Goal: Navigation & Orientation: Find specific page/section

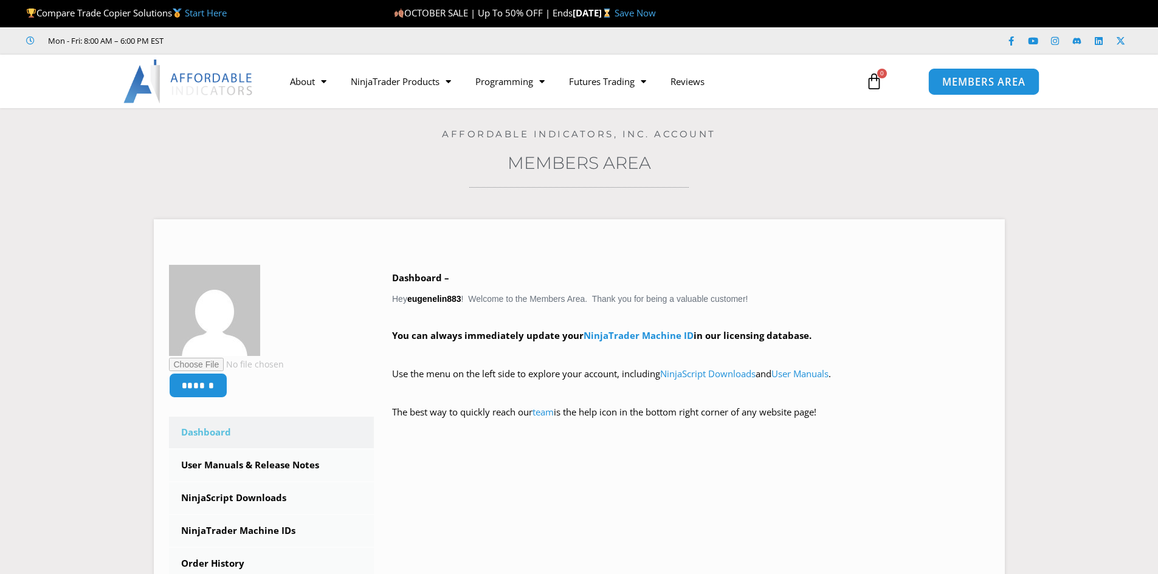
click at [975, 86] on span "MEMBERS AREA" at bounding box center [983, 82] width 83 height 10
click at [1136, 559] on div "Open Intercom Messenger" at bounding box center [1131, 548] width 32 height 32
click at [1127, 552] on icon "Open Intercom Messenger" at bounding box center [1131, 548] width 14 height 16
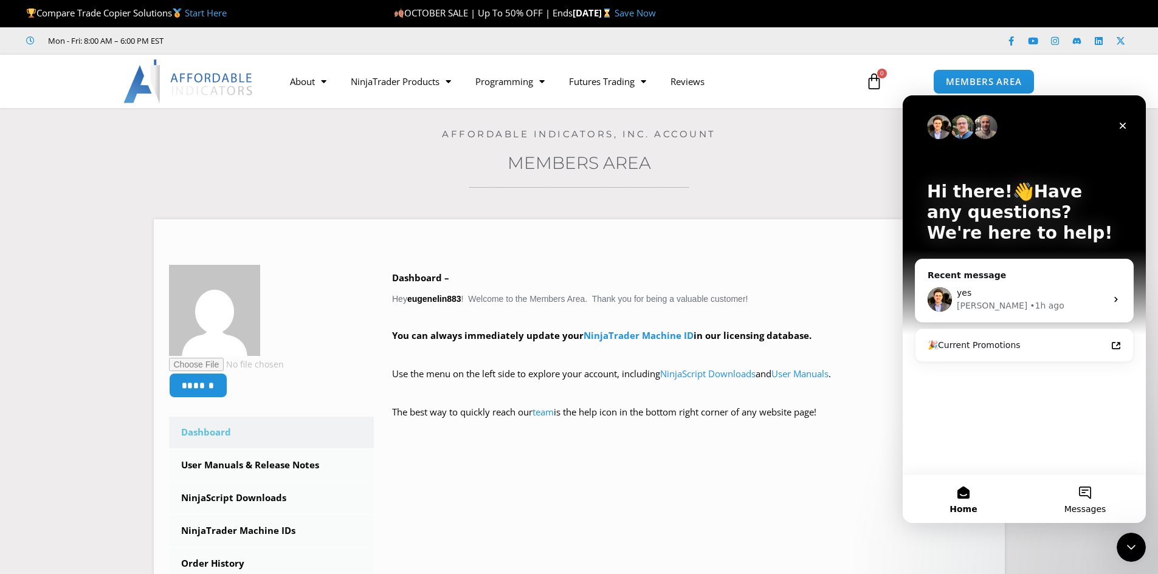
click at [1076, 498] on button "Messages" at bounding box center [1085, 499] width 122 height 49
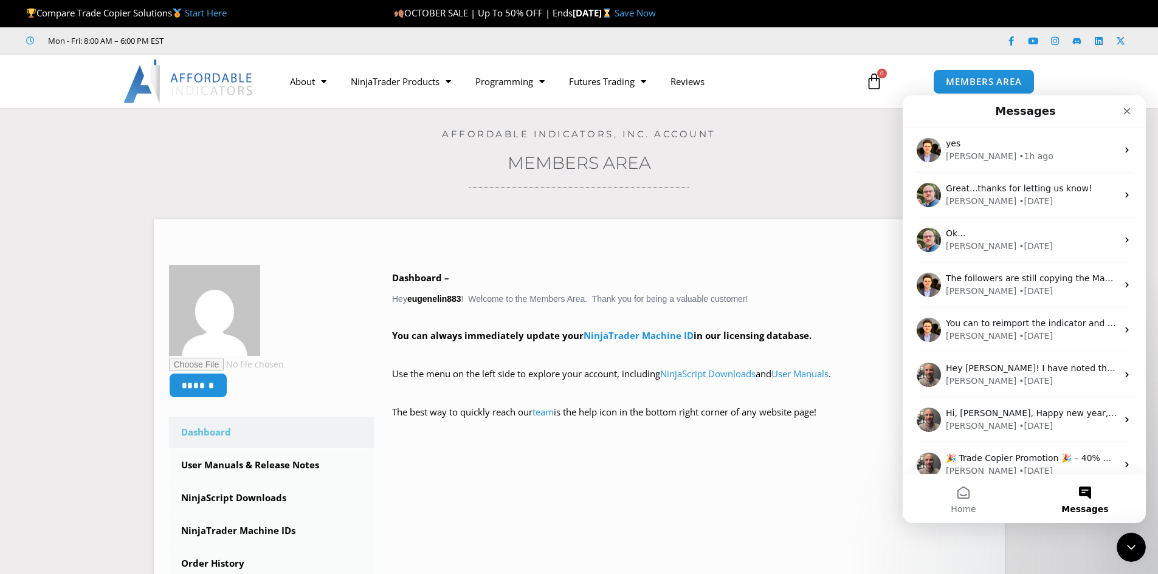
click at [1090, 496] on button "Messages" at bounding box center [1085, 499] width 122 height 49
click at [975, 512] on span "Home" at bounding box center [962, 509] width 25 height 9
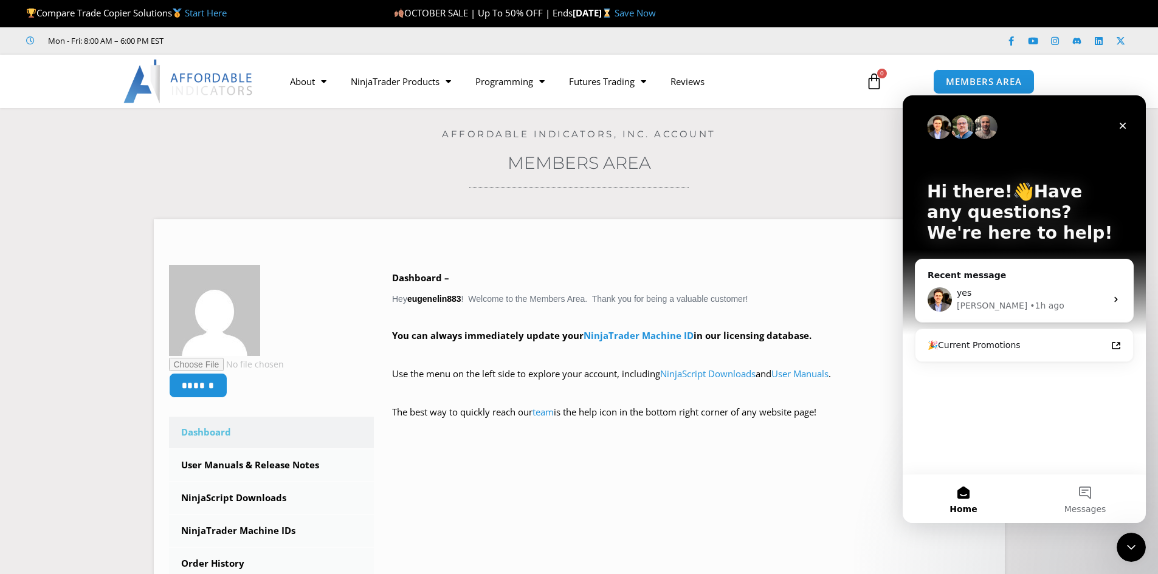
click at [1029, 443] on div "Hi there!👋Have any questions? We're here to help! Recent message yes [PERSON_NA…" at bounding box center [1023, 284] width 243 height 379
click at [1025, 350] on div "🎉Current Promotions" at bounding box center [1016, 345] width 179 height 13
click at [1088, 499] on button "Messages" at bounding box center [1085, 499] width 122 height 49
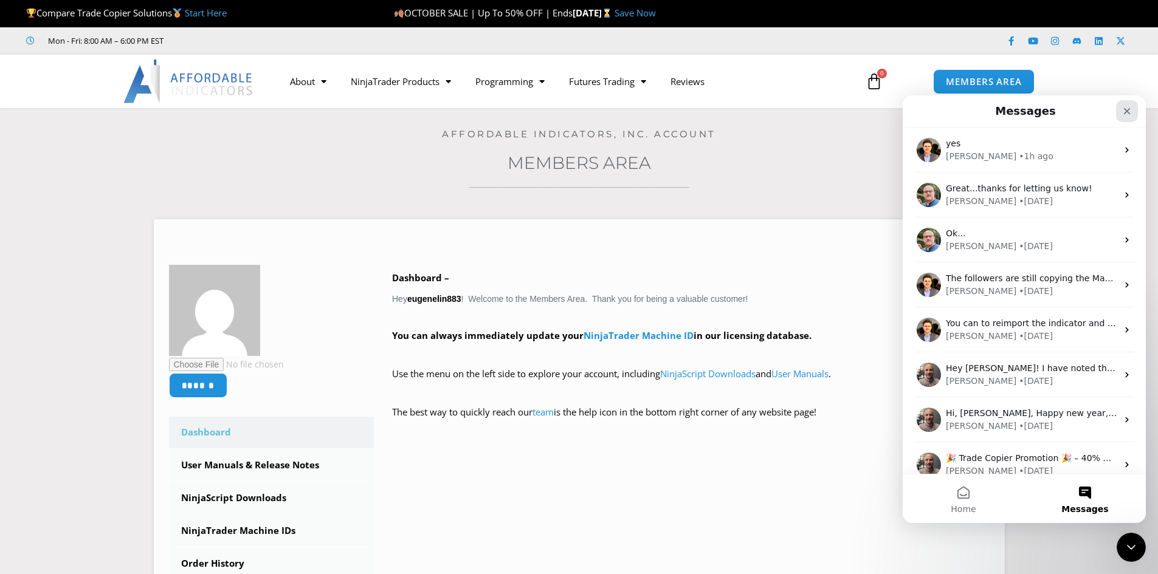
click at [1128, 111] on icon "Close" at bounding box center [1127, 111] width 10 height 10
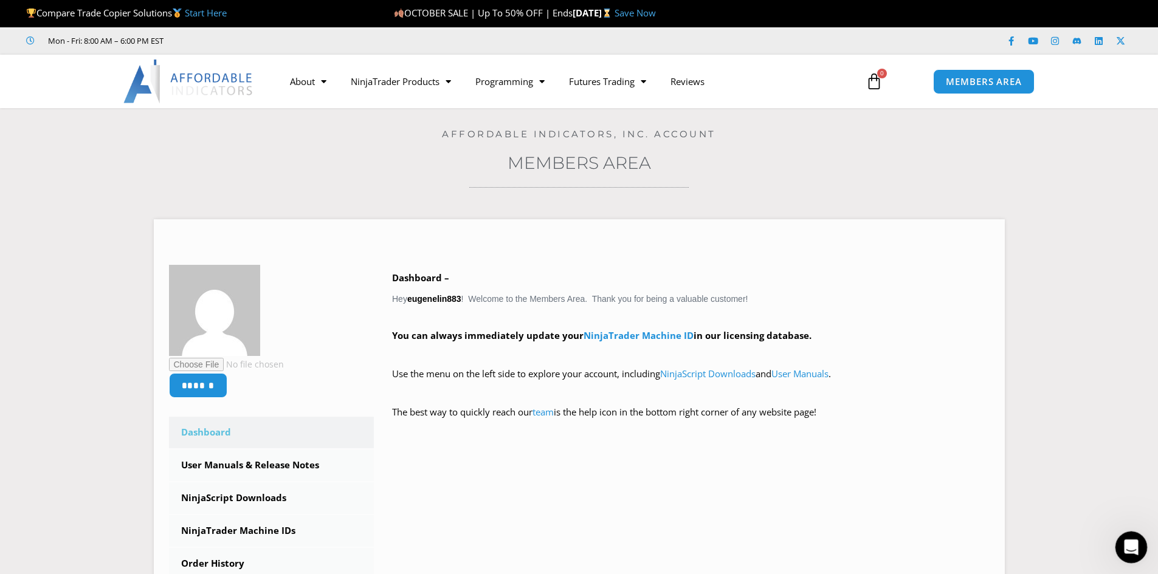
click at [1126, 559] on div "Open Intercom Messenger" at bounding box center [1129, 546] width 40 height 40
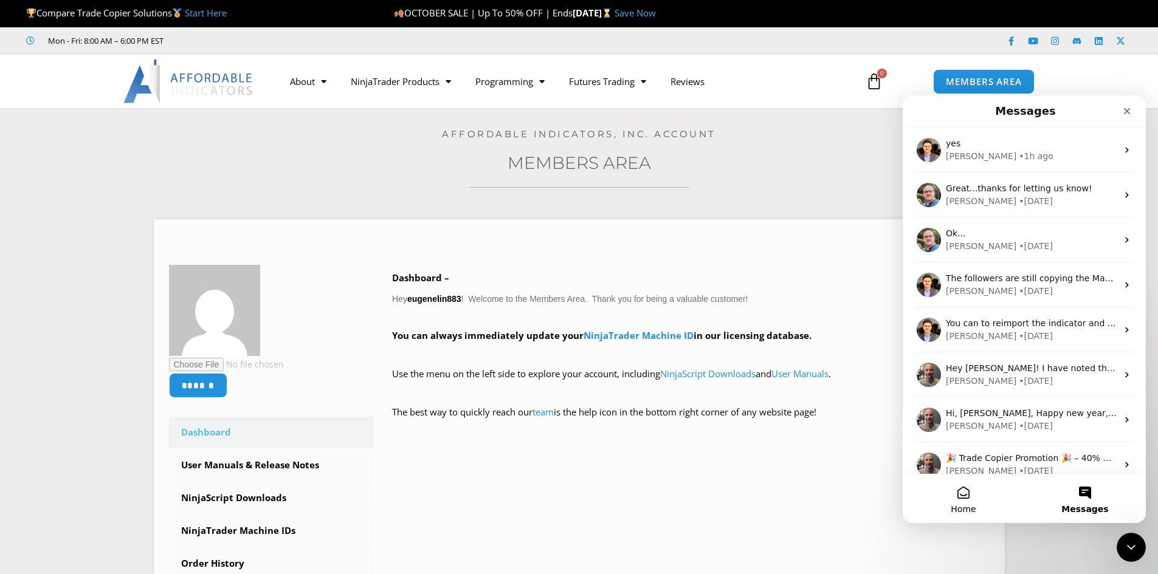
click at [972, 501] on button "Home" at bounding box center [963, 499] width 122 height 49
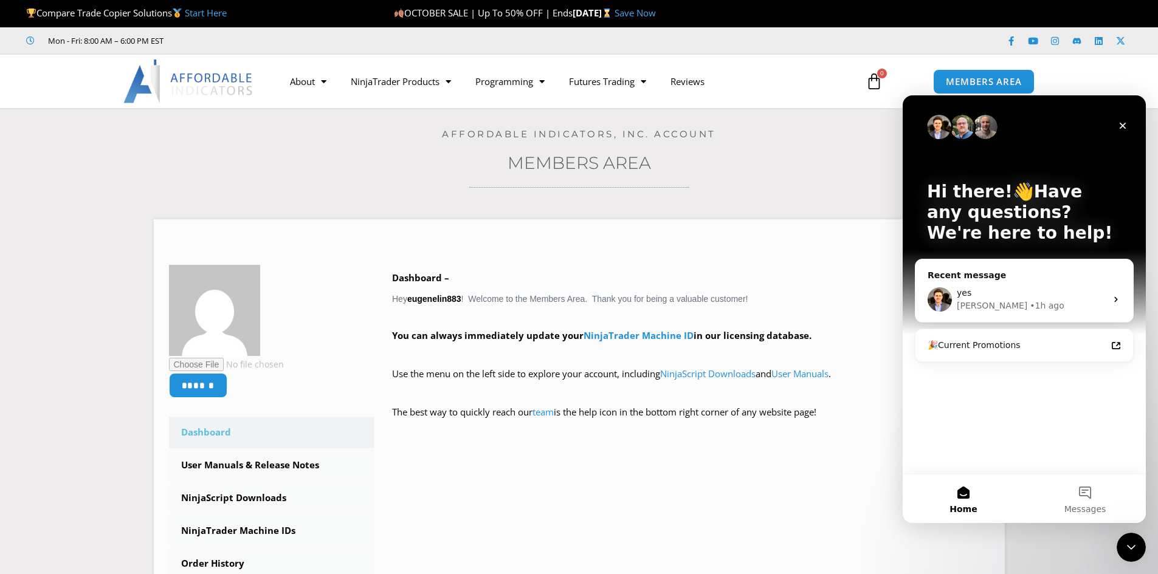
click at [998, 427] on div "Hi there!👋Have any questions? We're here to help! Recent message yes [PERSON_NA…" at bounding box center [1023, 284] width 243 height 379
drag, startPoint x: 998, startPoint y: 427, endPoint x: 1054, endPoint y: 397, distance: 63.6
click at [1054, 397] on div "Hi there!👋Have any questions? We're here to help! Recent message yes [PERSON_NA…" at bounding box center [1023, 284] width 243 height 379
click at [987, 410] on div "Hi there!👋Have any questions? We're here to help! Recent message yes [PERSON_NA…" at bounding box center [1023, 284] width 243 height 379
click at [1127, 130] on icon "Close" at bounding box center [1123, 126] width 10 height 10
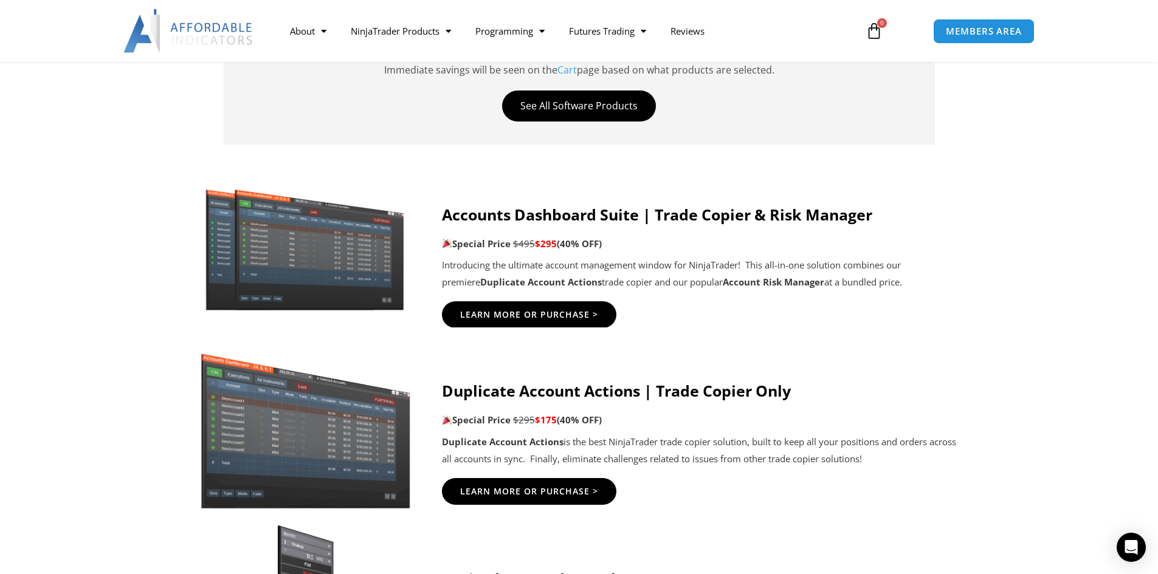
scroll to position [547, 0]
